Goal: Check status: Check status

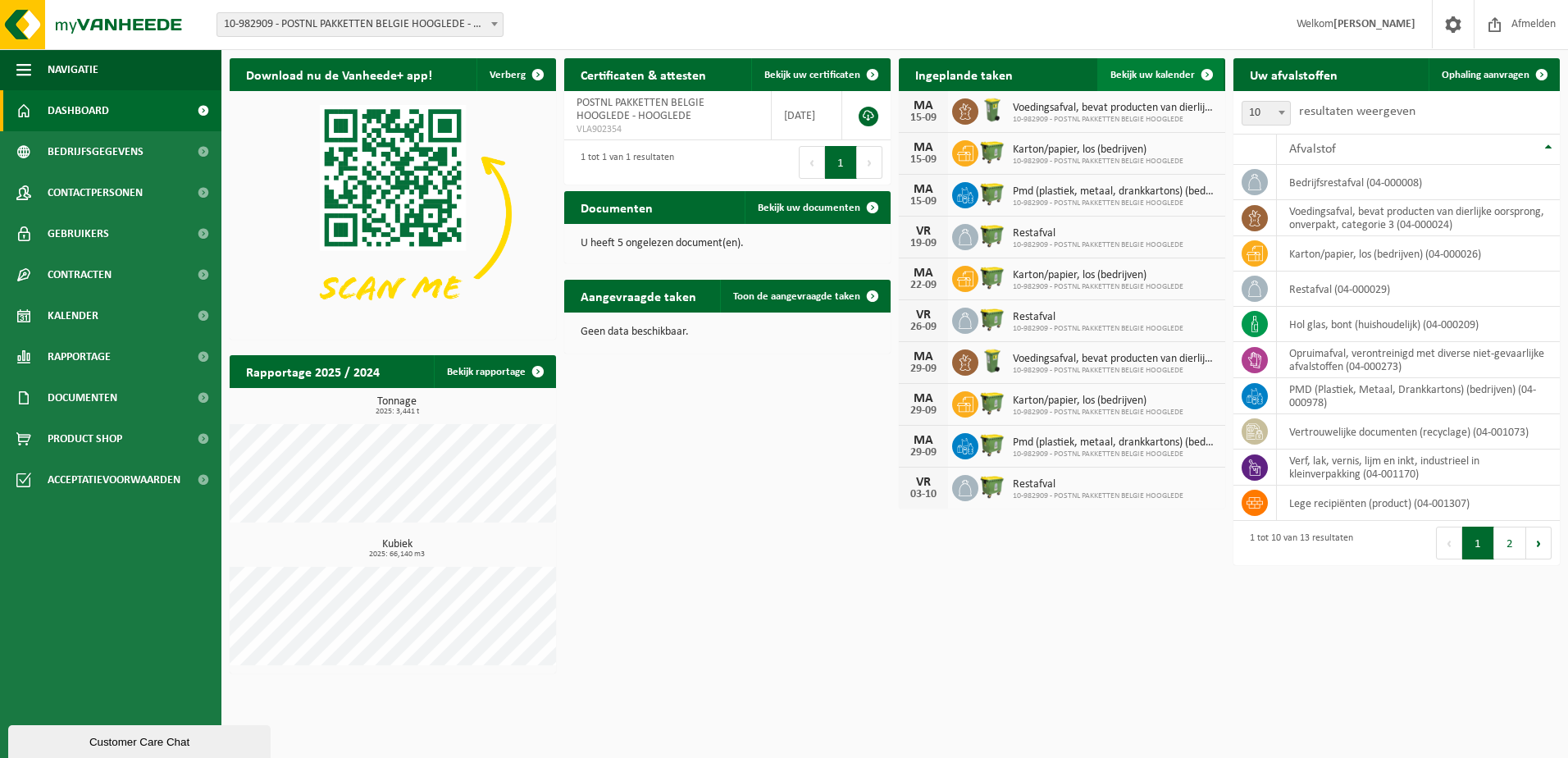
click at [1196, 77] on span at bounding box center [1208, 74] width 33 height 33
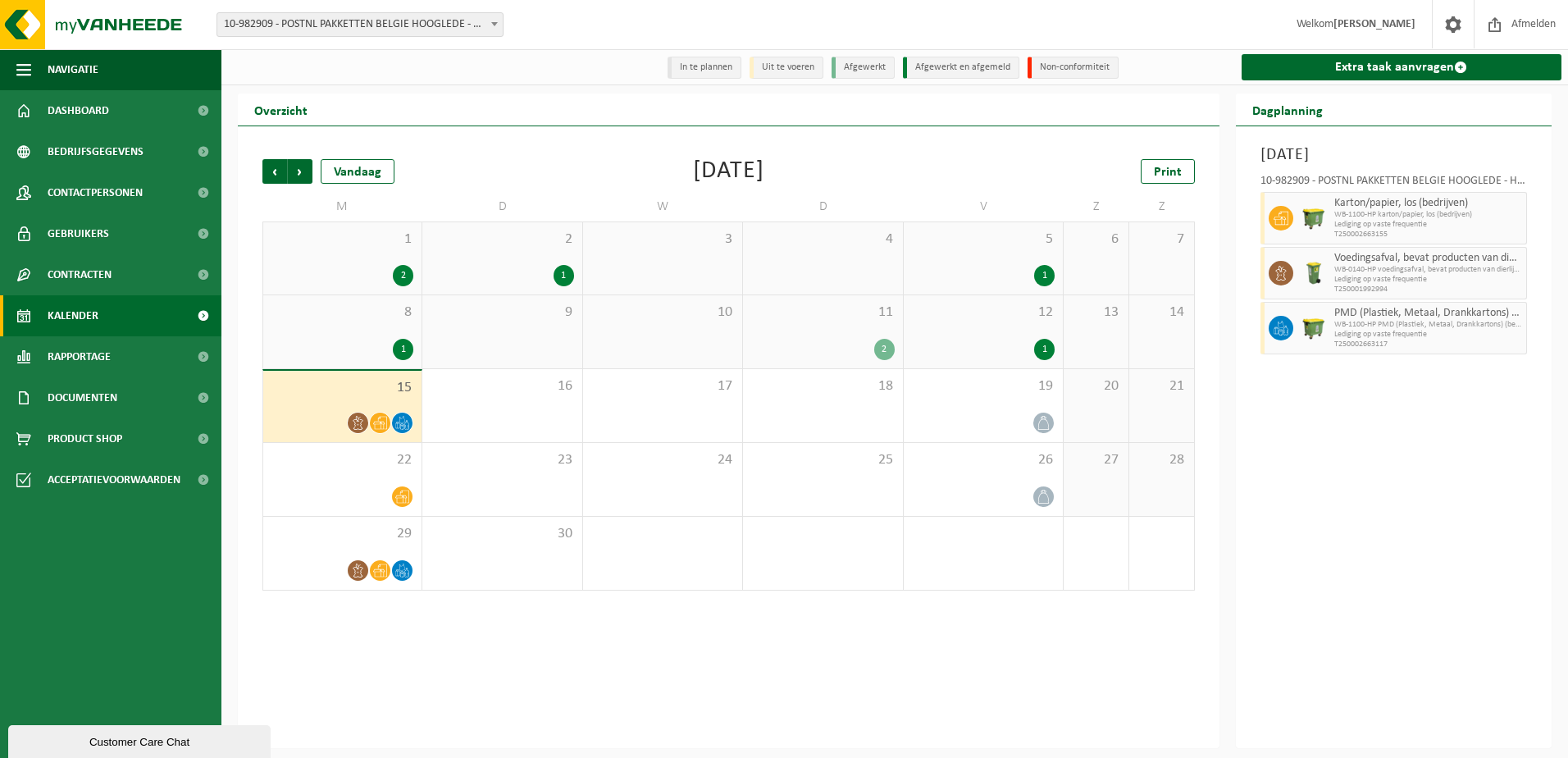
click at [861, 328] on div "11 2" at bounding box center [822, 331] width 159 height 73
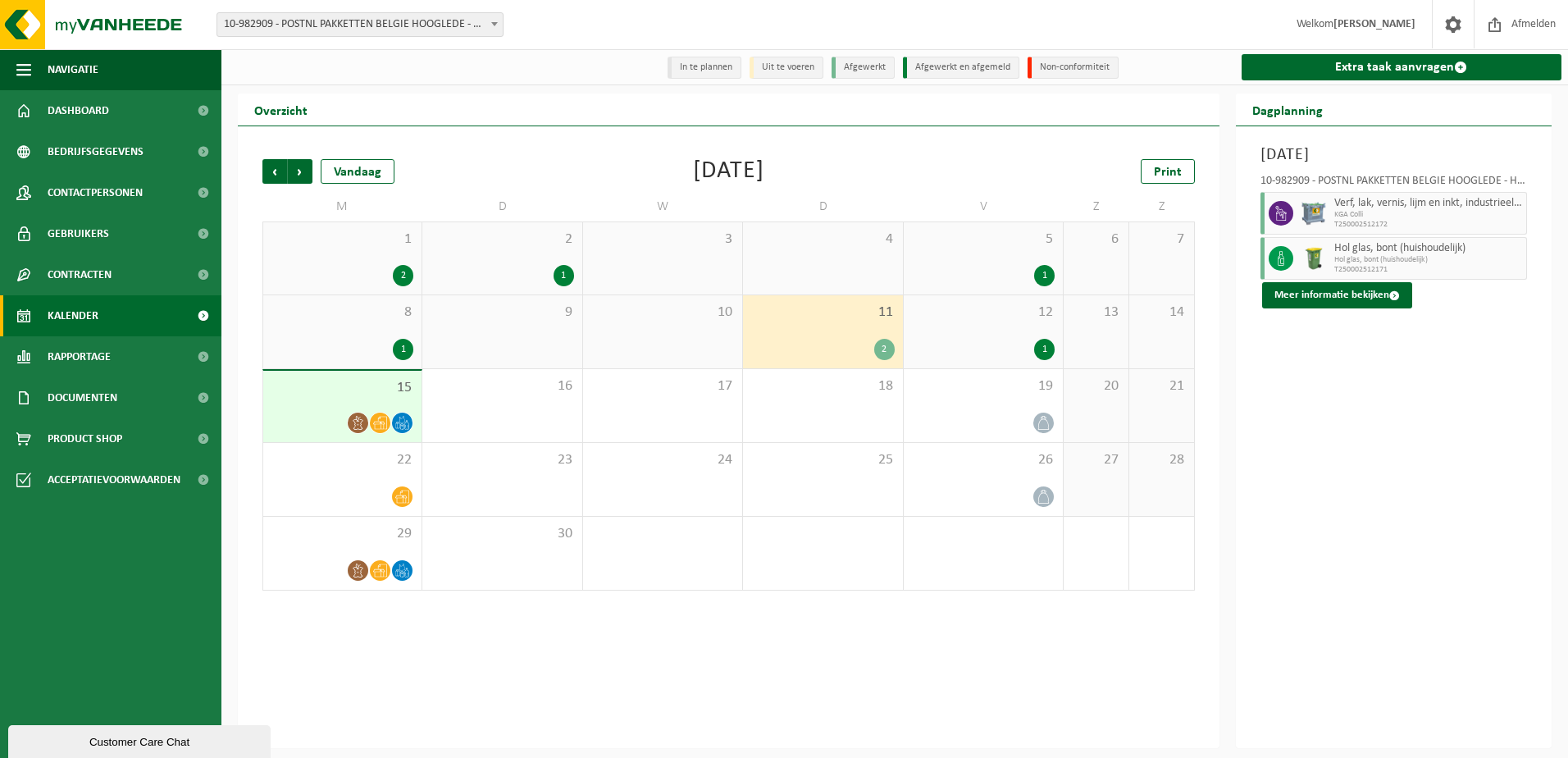
click at [985, 311] on span "12" at bounding box center [983, 312] width 143 height 18
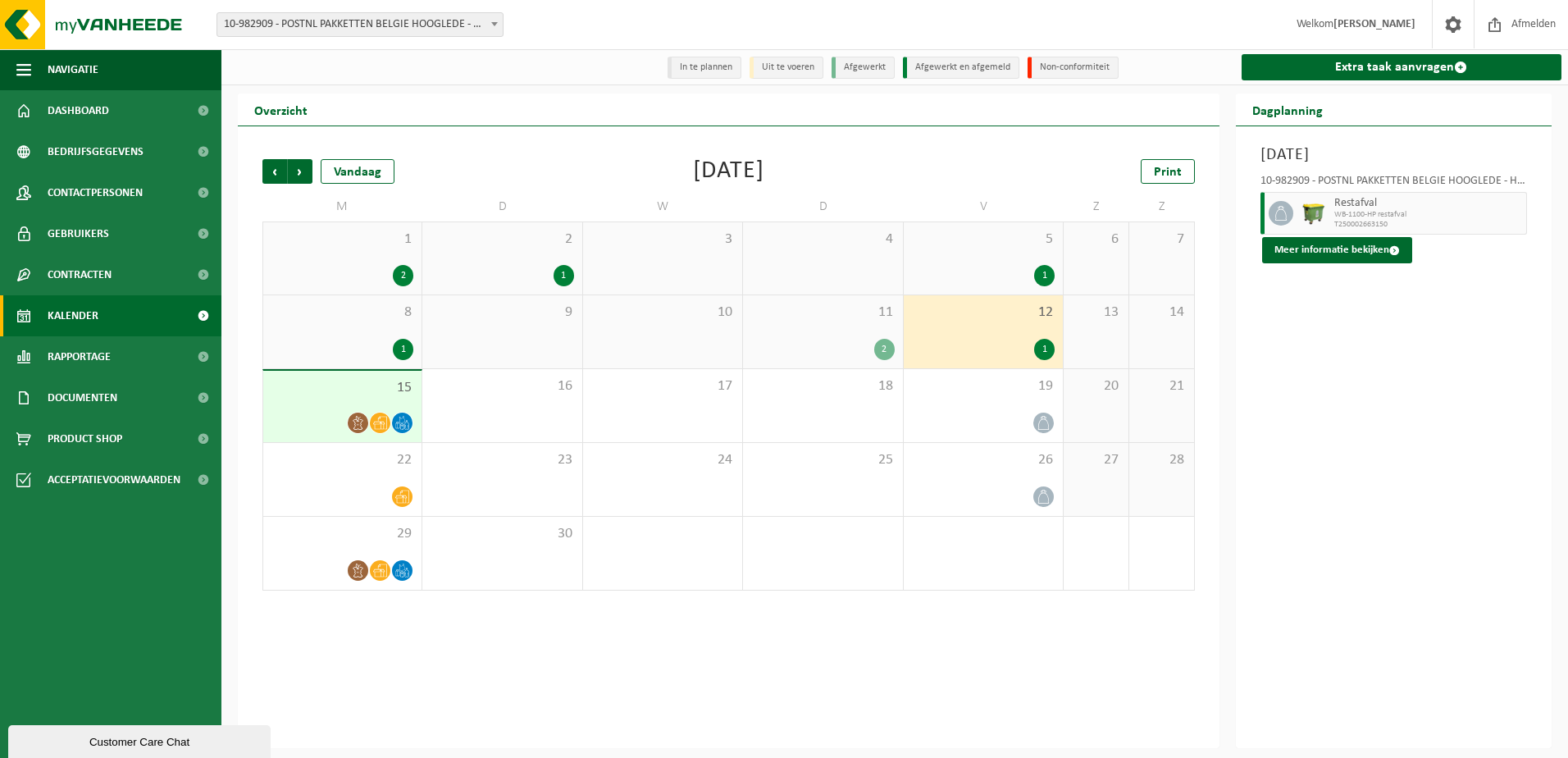
click at [843, 310] on span "11" at bounding box center [822, 312] width 143 height 18
